Goal: Task Accomplishment & Management: Manage account settings

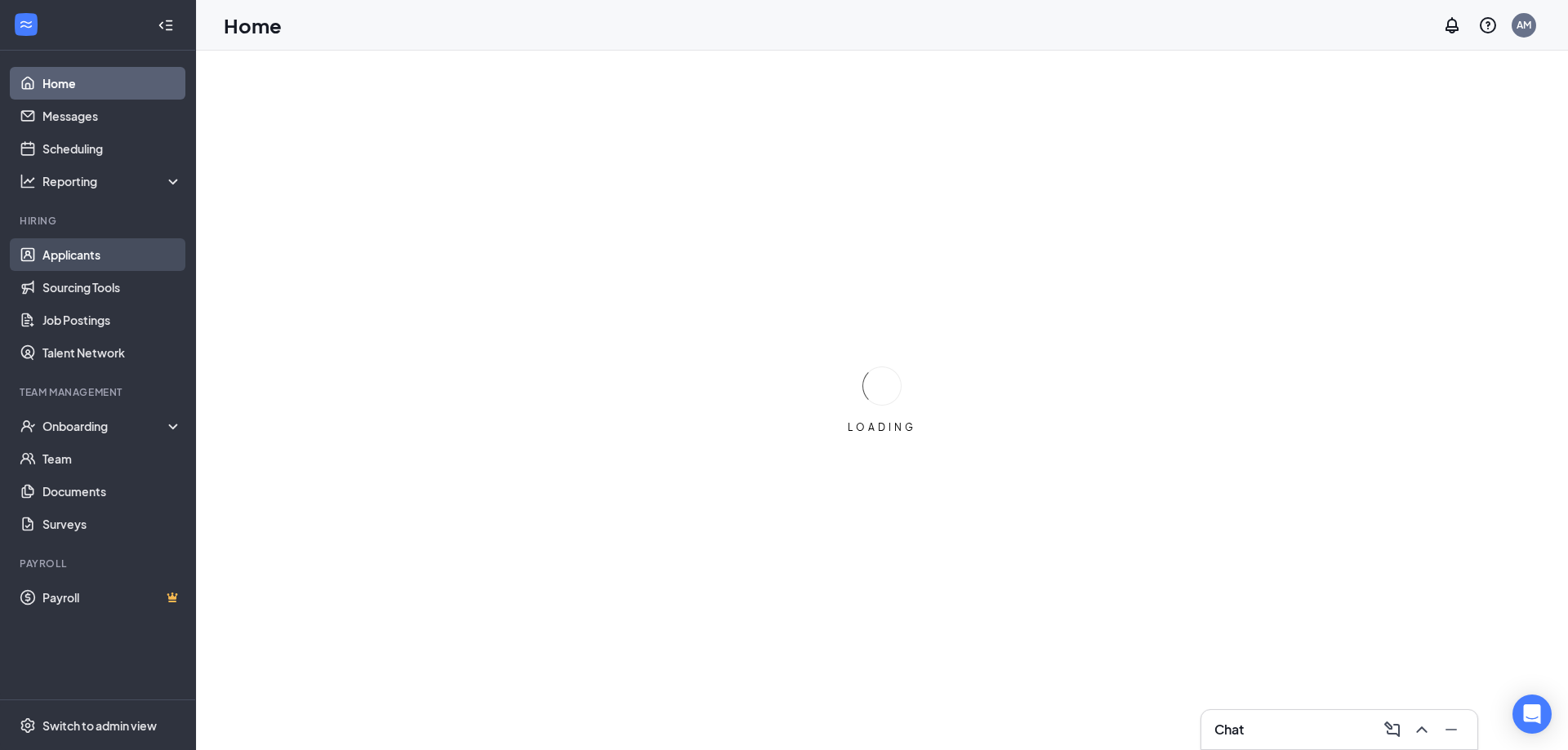
click at [63, 255] on link "Applicants" at bounding box center [112, 255] width 139 height 33
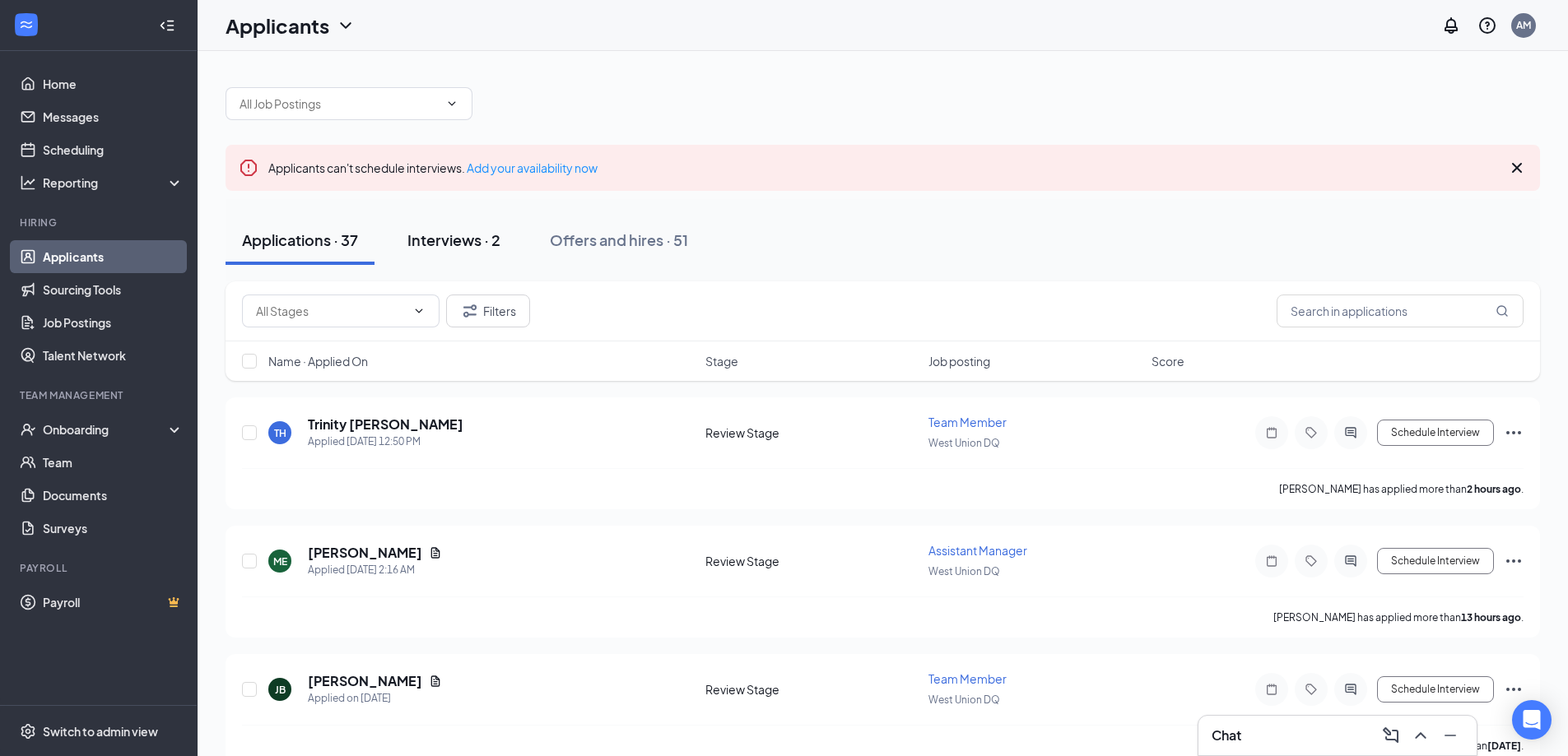
click at [484, 256] on button "Interviews · 2" at bounding box center [453, 240] width 126 height 50
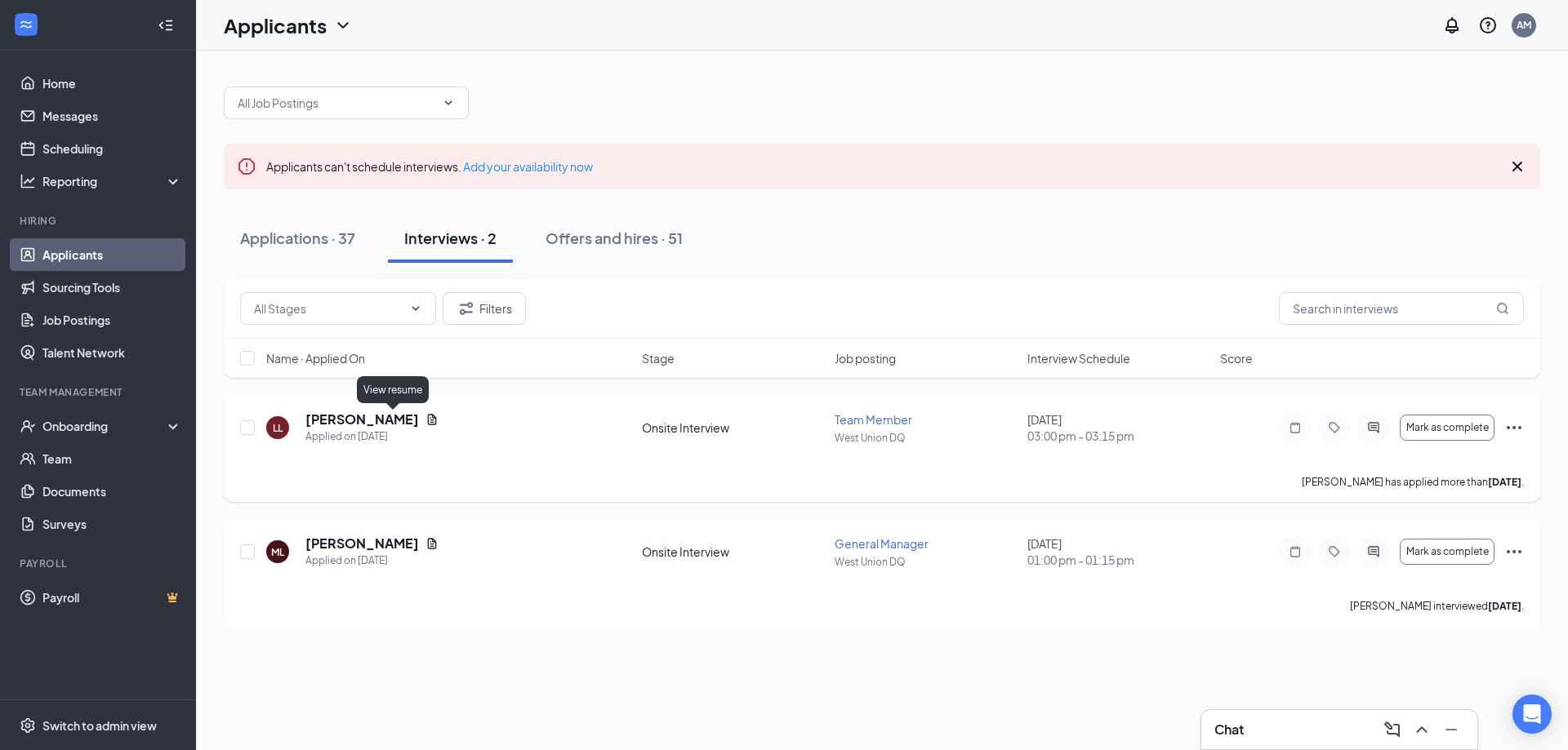
click at [425, 424] on icon "Document" at bounding box center [431, 420] width 13 height 13
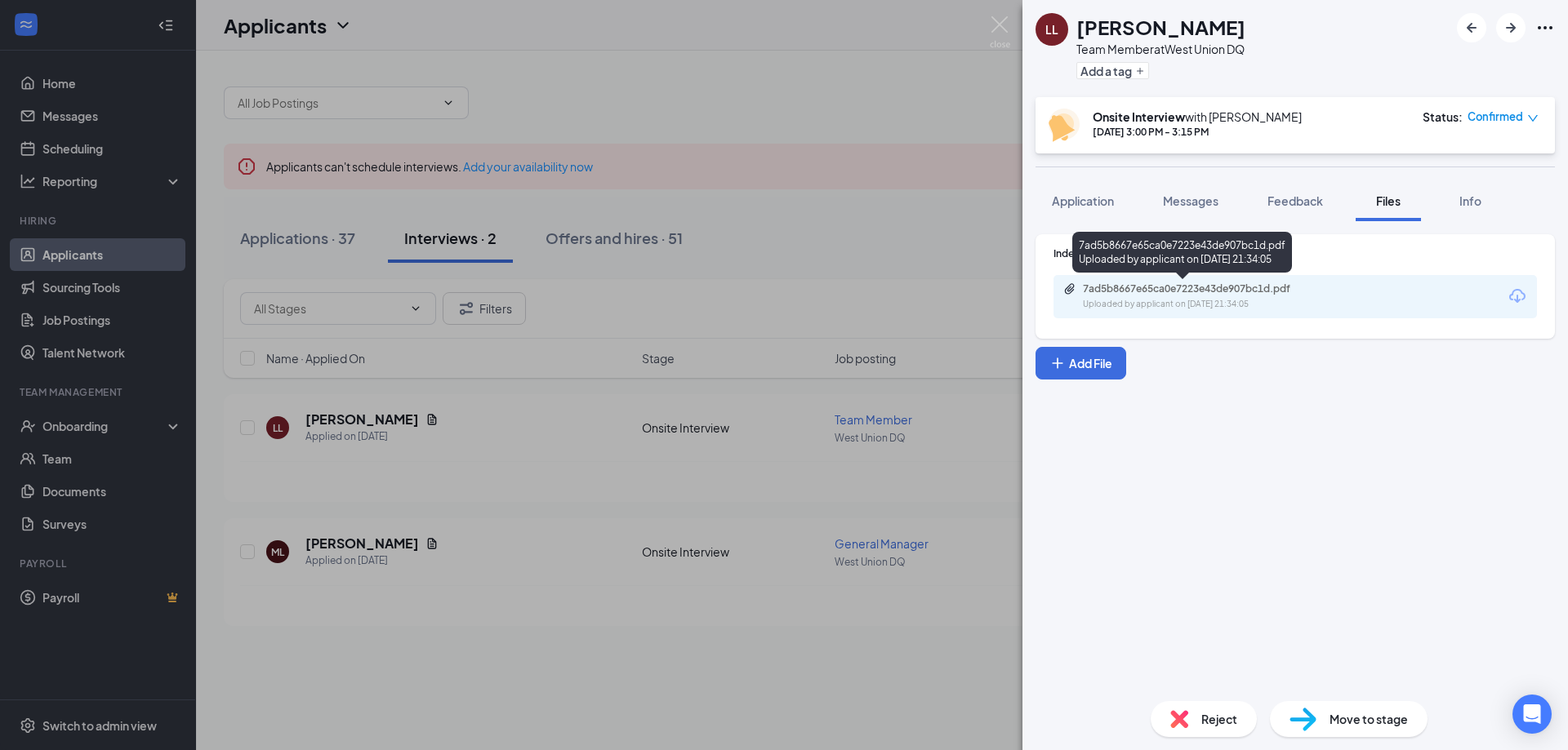
click at [1148, 288] on div "7ad5b8667e65ca0e7223e43de907bc1d.pdf" at bounding box center [1197, 289] width 228 height 13
